Goal: Transaction & Acquisition: Purchase product/service

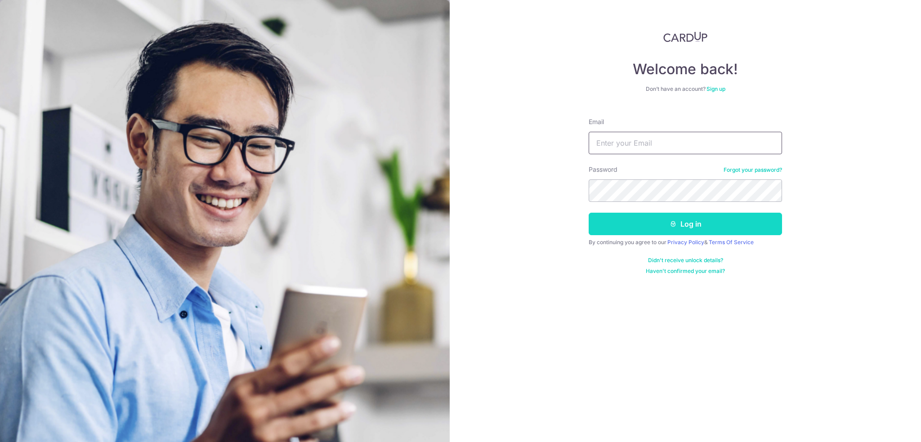
type input "Wingzero76@gmail.com"
click at [674, 232] on button "Log in" at bounding box center [685, 224] width 193 height 22
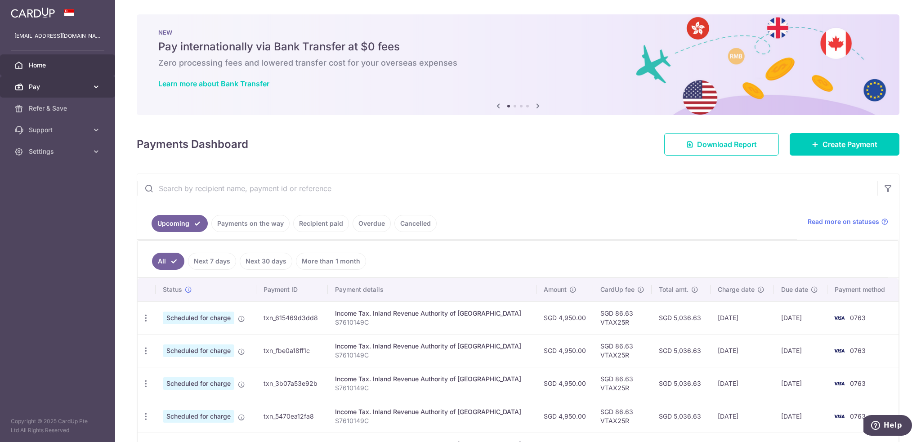
click at [101, 86] on link "Pay" at bounding box center [57, 87] width 115 height 22
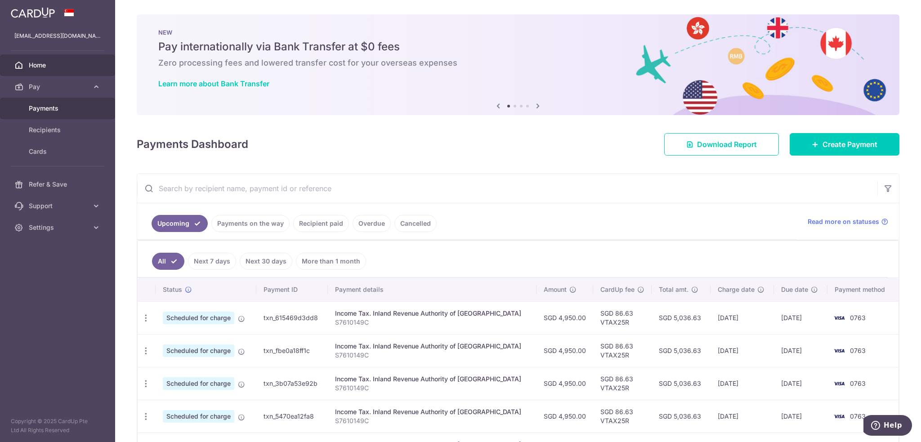
click at [46, 107] on span "Payments" at bounding box center [58, 108] width 59 height 9
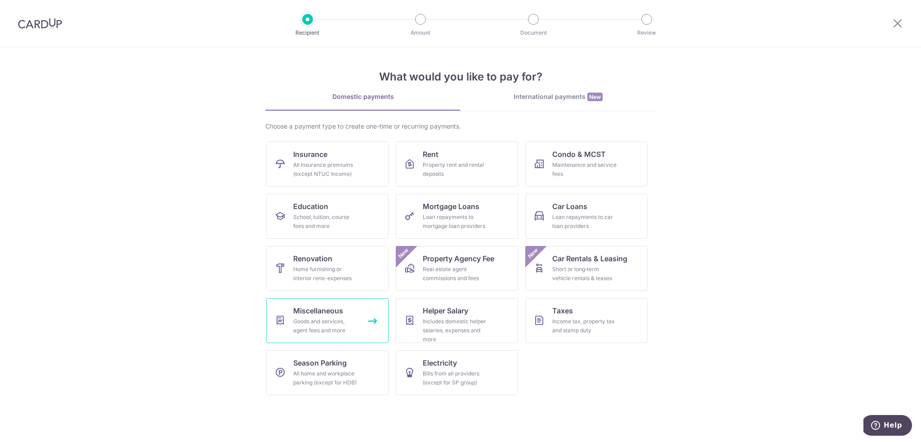
click at [352, 330] on div "Goods and services, agent fees and more" at bounding box center [325, 326] width 65 height 18
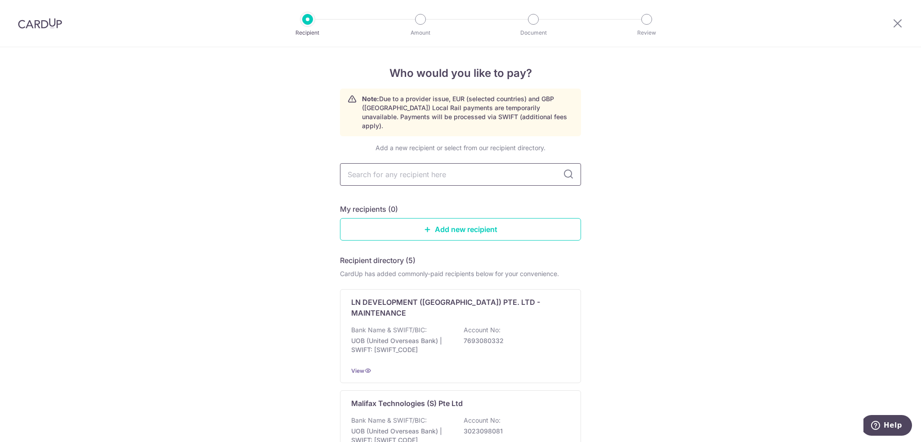
click at [550, 165] on input "text" at bounding box center [460, 174] width 241 height 22
click at [595, 199] on div "Who would you like to pay? Note: Due to a provider issue, EUR (selected countri…" at bounding box center [460, 437] width 921 height 781
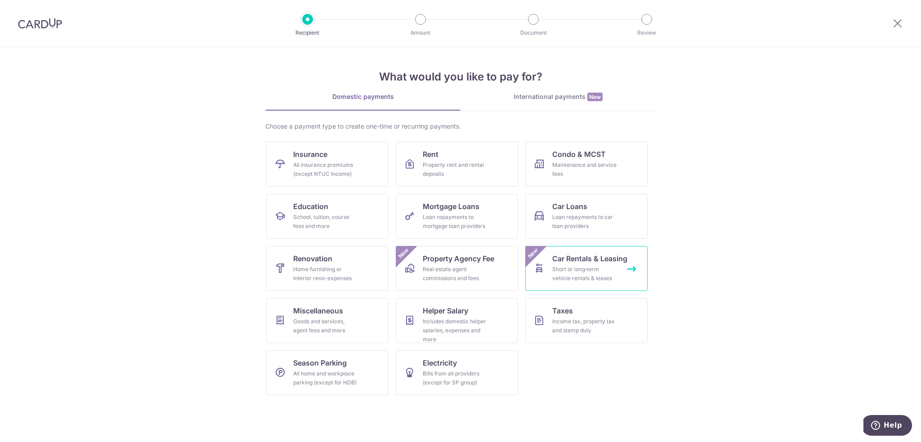
click at [599, 266] on div "Short or long‑term vehicle rentals & leases" at bounding box center [584, 274] width 65 height 18
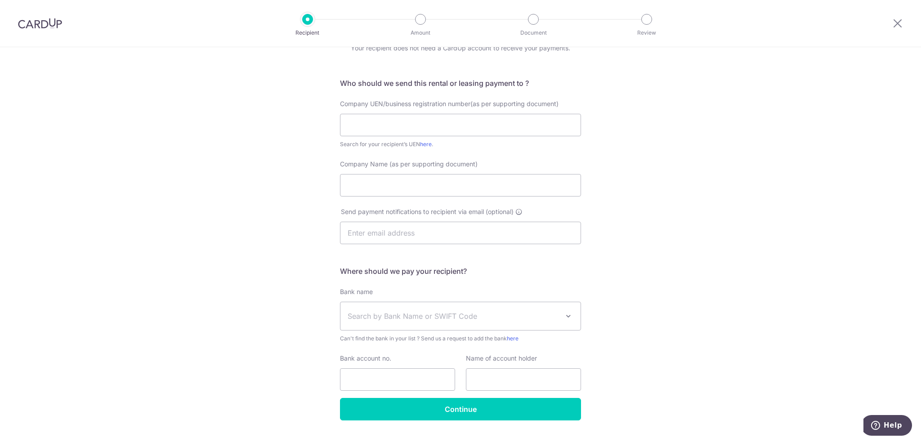
scroll to position [65, 0]
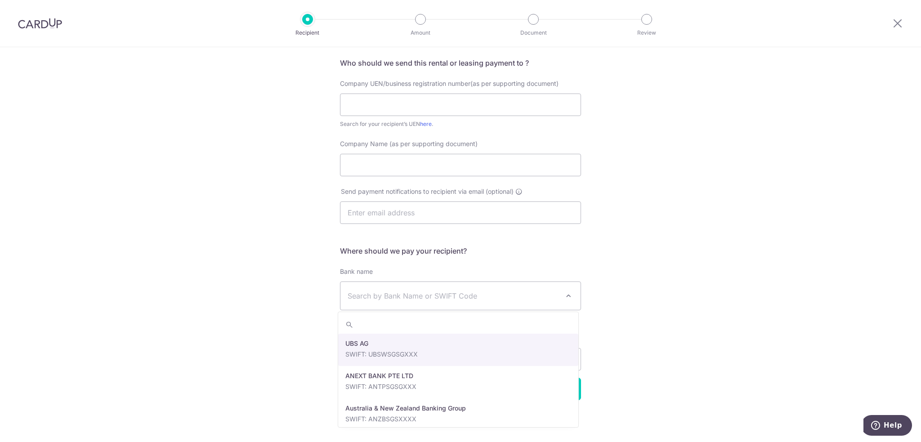
click at [558, 298] on span "Search by Bank Name or SWIFT Code" at bounding box center [461, 296] width 240 height 28
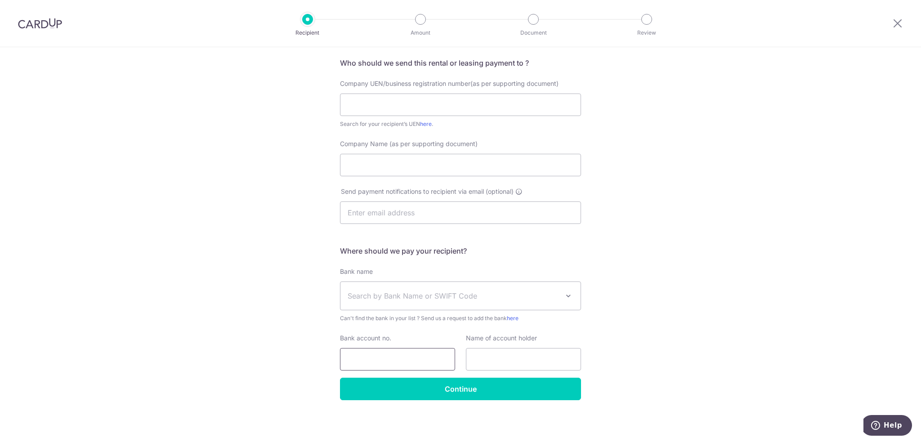
click at [452, 366] on input "Bank account no." at bounding box center [397, 359] width 115 height 22
click at [453, 381] on input "Continue" at bounding box center [460, 389] width 241 height 22
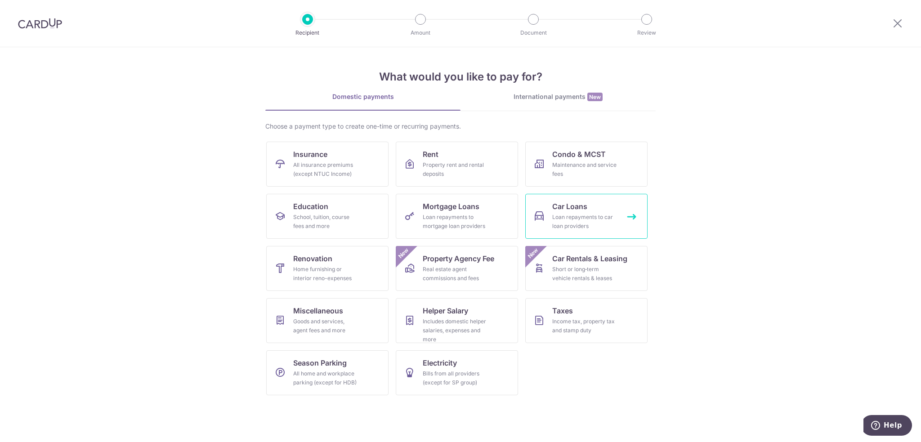
click at [590, 228] on div "Loan repayments to car loan providers" at bounding box center [584, 222] width 65 height 18
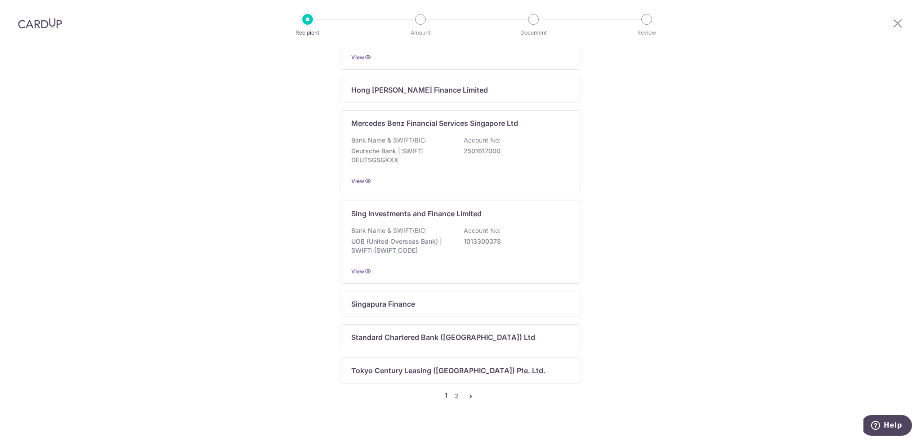
scroll to position [535, 0]
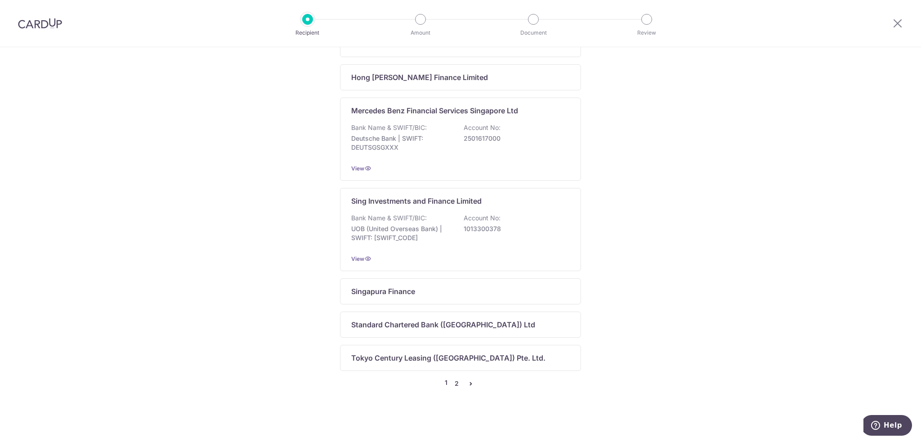
click at [453, 383] on link "2" at bounding box center [456, 383] width 11 height 11
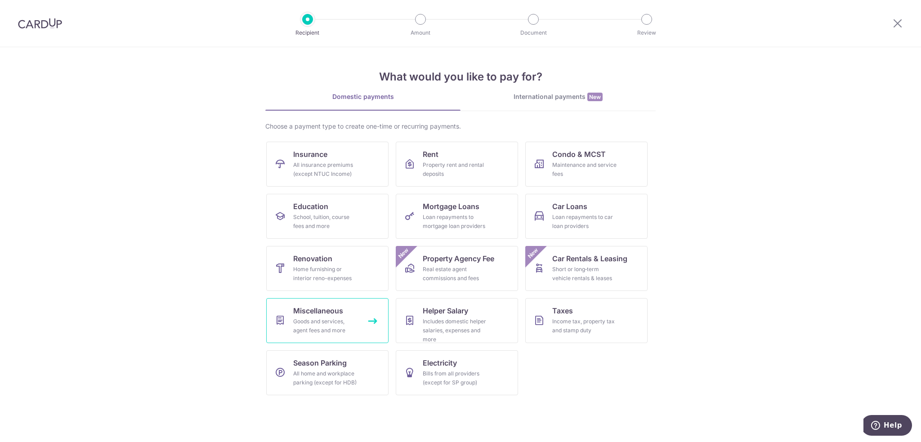
click at [350, 327] on div "Goods and services, agent fees and more" at bounding box center [325, 326] width 65 height 18
click at [570, 98] on div "International payments New" at bounding box center [558, 96] width 195 height 9
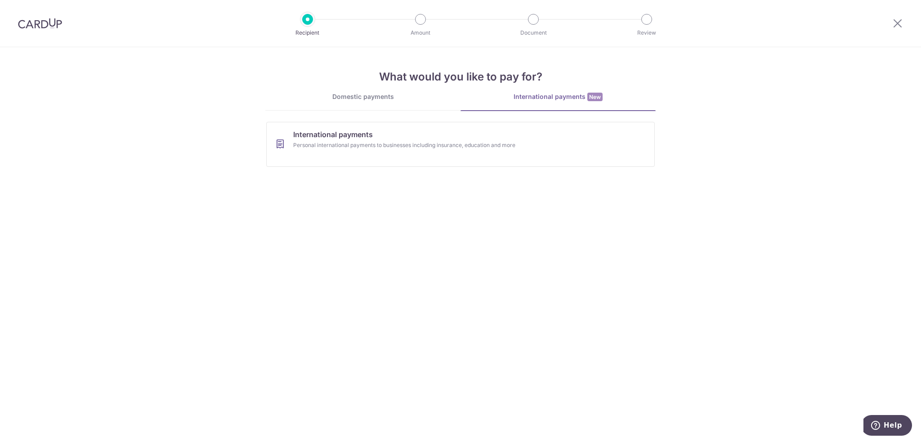
click at [349, 95] on div "Domestic payments" at bounding box center [362, 96] width 195 height 9
